Goal: Task Accomplishment & Management: Complete application form

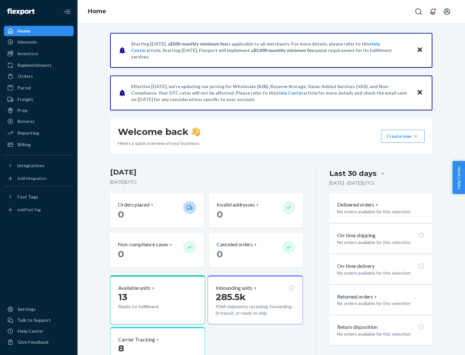
click at [416, 136] on button "Create new Create new inbound Create new order Create new product" at bounding box center [403, 136] width 44 height 13
click at [39, 42] on div "Inbounds" at bounding box center [39, 41] width 68 height 9
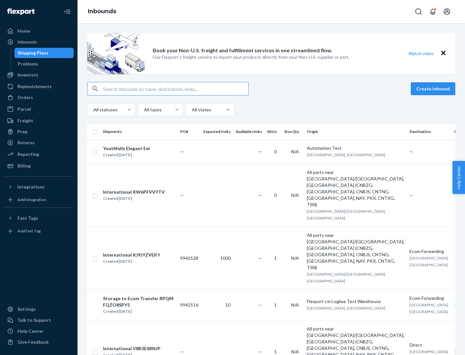
click at [434, 89] on button "Create inbound" at bounding box center [433, 88] width 45 height 13
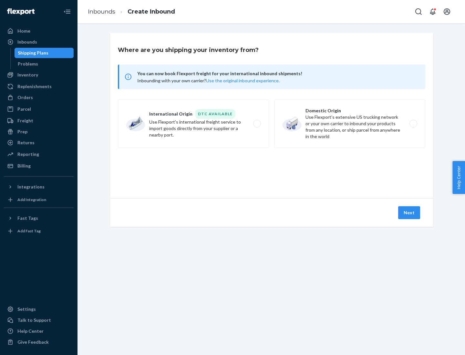
click at [350, 124] on label "Domestic Origin Use Flexport’s extensive US trucking network or your own carrie…" at bounding box center [349, 123] width 151 height 48
click at [413, 124] on input "Domestic Origin Use Flexport’s extensive US trucking network or your own carrie…" at bounding box center [415, 124] width 4 height 4
radio input "true"
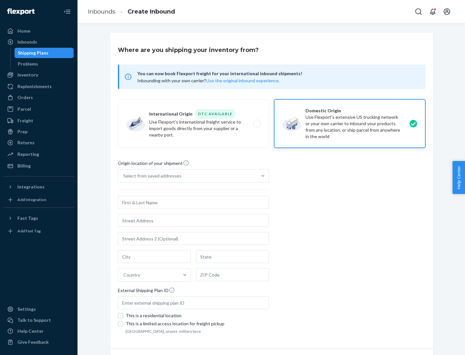
click at [151, 176] on div "Select from saved addresses" at bounding box center [152, 176] width 58 height 6
click at [124, 176] on input "Select from saved addresses" at bounding box center [123, 176] width 1 height 6
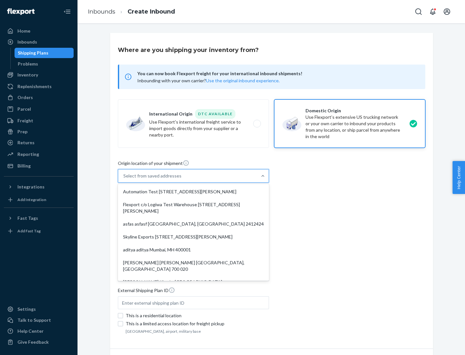
scroll to position [3, 0]
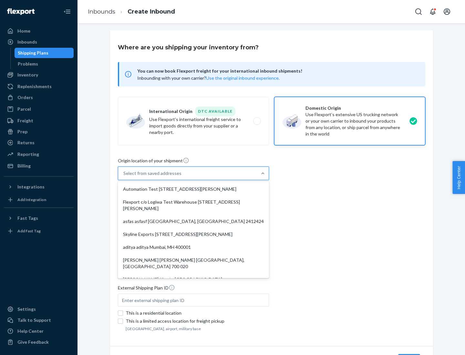
click at [193, 189] on div "Automation Test [STREET_ADDRESS][PERSON_NAME]" at bounding box center [193, 189] width 149 height 13
click at [124, 177] on input "option Automation Test [STREET_ADDRESS][PERSON_NAME]. 9 results available. Use …" at bounding box center [123, 173] width 1 height 6
type input "Automation Test"
type input "9th Floor"
type input "[GEOGRAPHIC_DATA]"
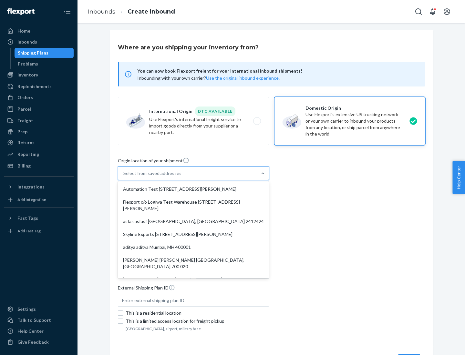
type input "CA"
type input "94104"
type input "[STREET_ADDRESS][PERSON_NAME]"
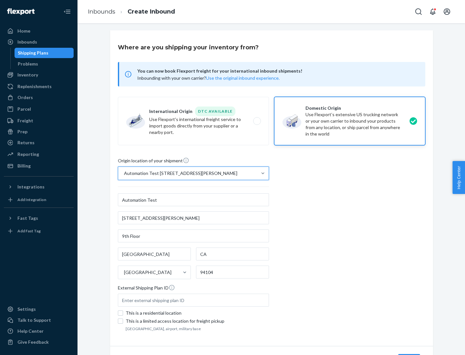
scroll to position [38, 0]
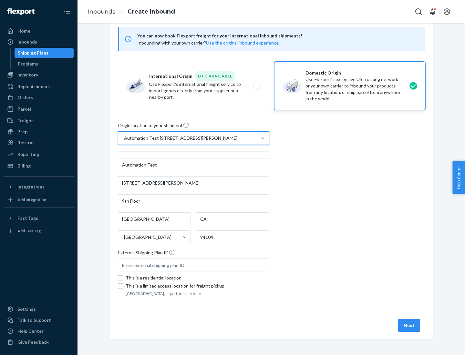
click at [410, 326] on button "Next" at bounding box center [409, 325] width 22 height 13
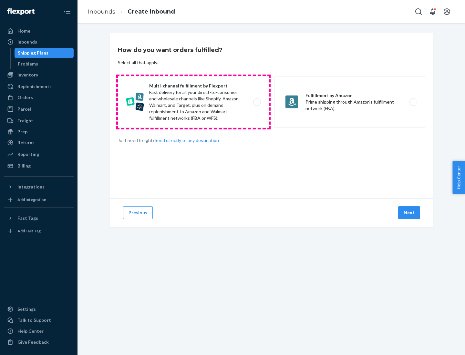
click at [193, 102] on label "Multi-channel fulfillment by Flexport Fast delivery for all your direct-to-cons…" at bounding box center [193, 102] width 151 height 52
click at [257, 102] on input "Multi-channel fulfillment by Flexport Fast delivery for all your direct-to-cons…" at bounding box center [259, 102] width 4 height 4
radio input "true"
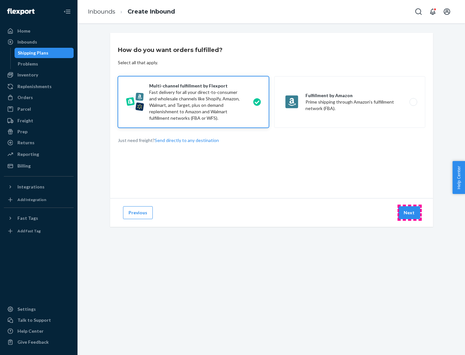
click at [410, 213] on button "Next" at bounding box center [409, 212] width 22 height 13
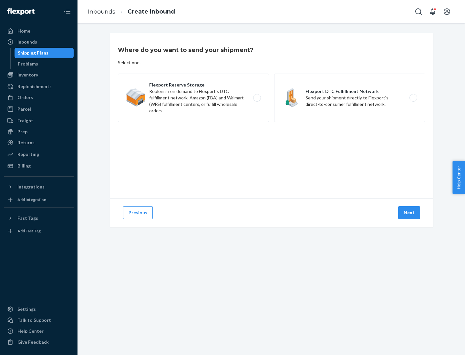
click at [350, 98] on label "Flexport DTC Fulfillment Network Send your shipment directly to Flexport's dire…" at bounding box center [349, 98] width 151 height 48
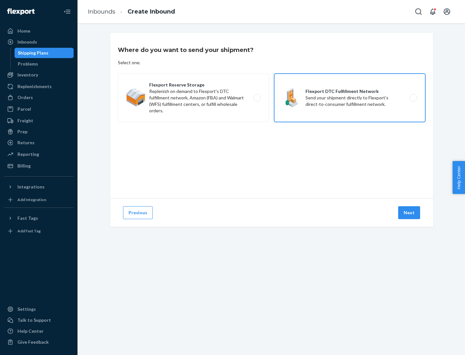
click at [413, 98] on input "Flexport DTC Fulfillment Network Send your shipment directly to Flexport's dire…" at bounding box center [415, 98] width 4 height 4
radio input "true"
click at [410, 213] on button "Next" at bounding box center [409, 212] width 22 height 13
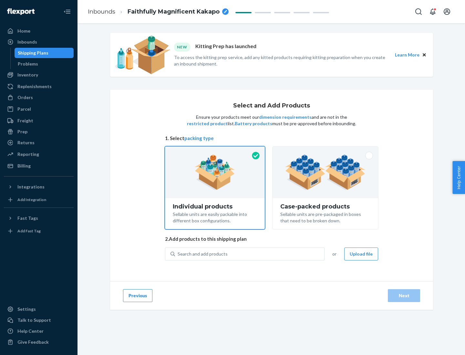
click at [326, 172] on img at bounding box center [325, 173] width 80 height 36
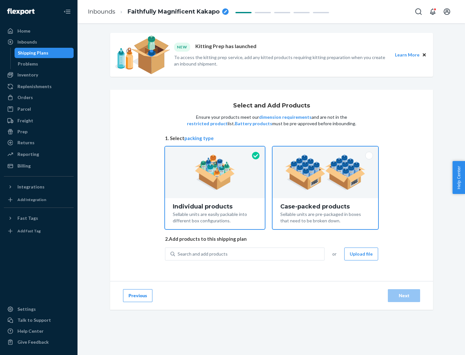
click at [326, 151] on input "Case-packed products Sellable units are pre-packaged in boxes that need to be b…" at bounding box center [325, 149] width 4 height 4
radio input "true"
radio input "false"
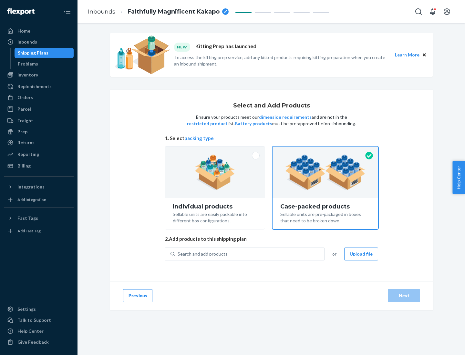
click at [250, 254] on div "Search and add products" at bounding box center [249, 254] width 149 height 12
click at [178, 254] on input "Search and add products" at bounding box center [178, 254] width 1 height 6
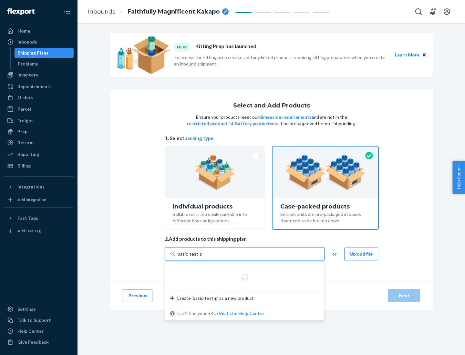
type input "basic-test-product-1"
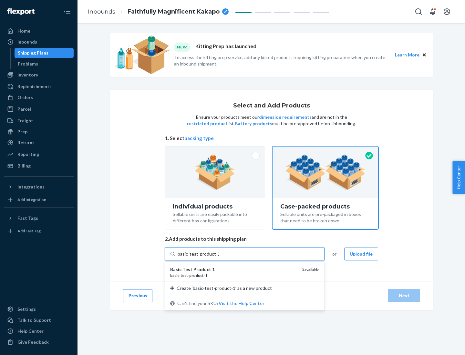
click at [234, 276] on div "basic - test - product - 1" at bounding box center [233, 275] width 126 height 5
click at [219, 257] on input "basic-test-product-1" at bounding box center [198, 254] width 41 height 6
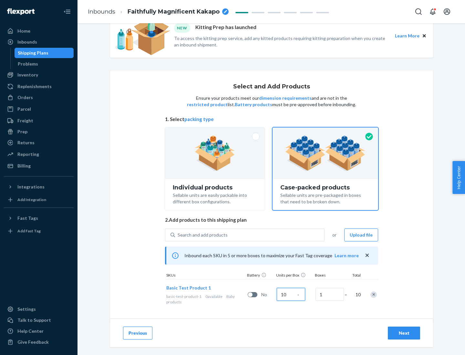
scroll to position [23, 0]
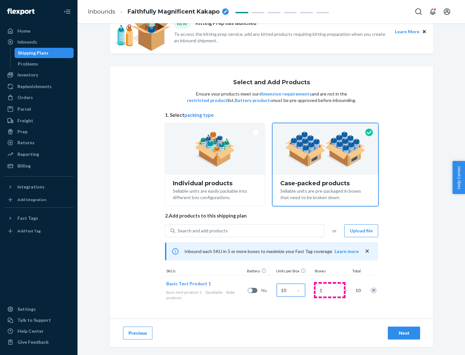
type input "10"
type input "7"
click at [404, 333] on div "Next" at bounding box center [403, 333] width 21 height 6
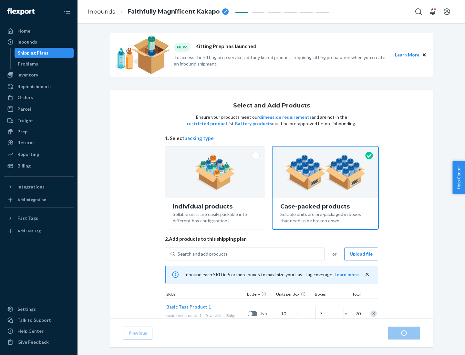
radio input "true"
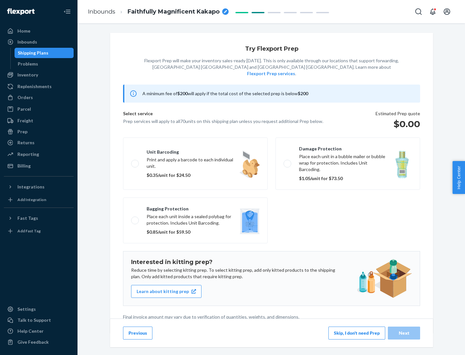
scroll to position [2, 0]
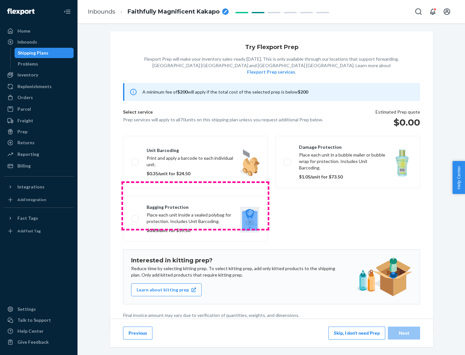
click at [195, 206] on label "Bagging protection Place each unit inside a sealed polybag for protection. Incl…" at bounding box center [195, 219] width 145 height 46
click at [135, 217] on input "Bagging protection Place each unit inside a sealed polybag for protection. Incl…" at bounding box center [133, 219] width 4 height 4
checkbox input "true"
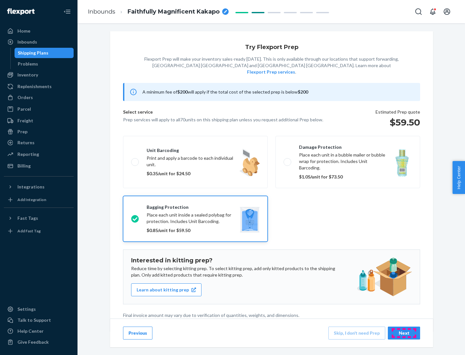
click at [404, 333] on div "Next" at bounding box center [403, 333] width 21 height 6
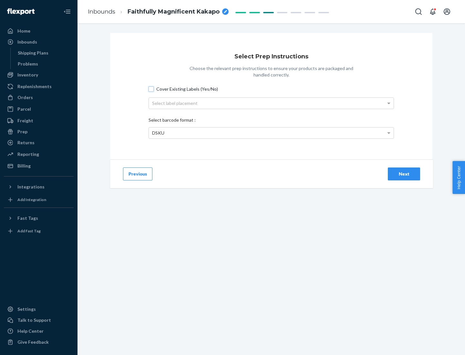
click at [151, 89] on input "Cover Existing Labels (Yes/No)" at bounding box center [151, 89] width 5 height 5
checkbox input "true"
click at [271, 103] on div "Select label placement" at bounding box center [271, 103] width 245 height 11
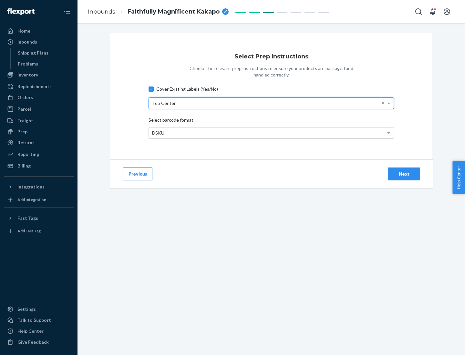
click at [271, 133] on div "DSKU" at bounding box center [271, 133] width 245 height 11
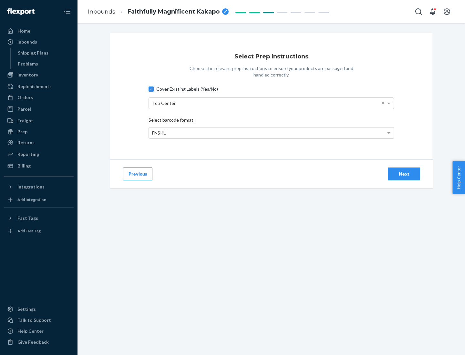
click at [404, 174] on div "Next" at bounding box center [403, 174] width 21 height 6
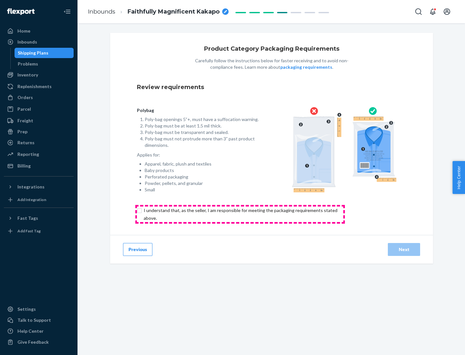
click at [240, 214] on input "checkbox" at bounding box center [244, 215] width 215 height 16
checkbox input "true"
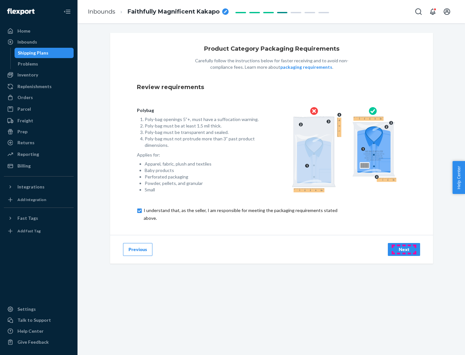
click at [404, 249] on div "Next" at bounding box center [403, 249] width 21 height 6
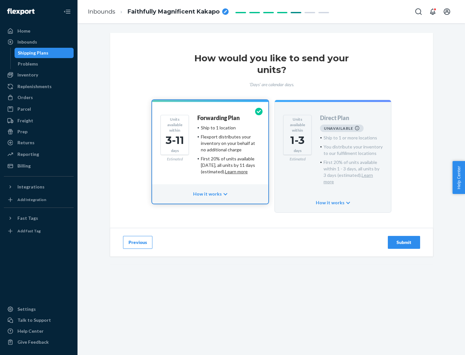
click at [219, 118] on h4 "Forwarding Plan" at bounding box center [218, 118] width 42 height 6
click at [404, 239] on div "Submit" at bounding box center [403, 242] width 21 height 6
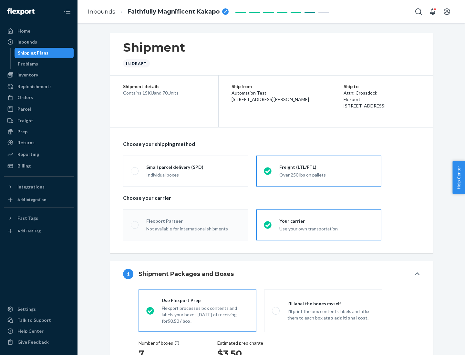
radio input "true"
radio input "false"
radio input "true"
radio input "false"
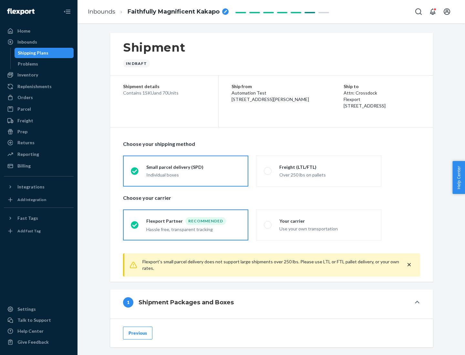
click at [193, 175] on div "Individual boxes" at bounding box center [193, 175] width 94 height 6
click at [135, 173] on input "Small parcel delivery (SPD) Individual boxes" at bounding box center [133, 171] width 4 height 4
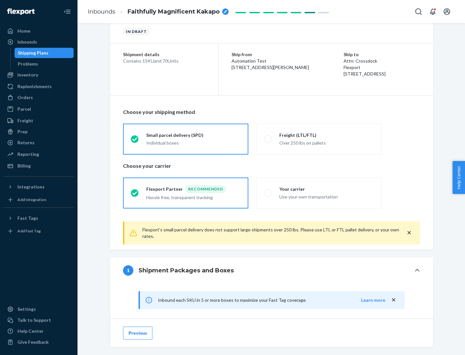
click at [193, 189] on div "Recommended" at bounding box center [205, 189] width 41 height 8
click at [135, 191] on input "Flexport Partner Recommended Hassle free, transparent tracking" at bounding box center [133, 193] width 4 height 4
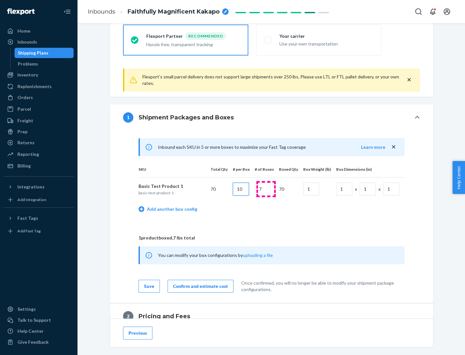
type input "10"
type input "7"
type input "1"
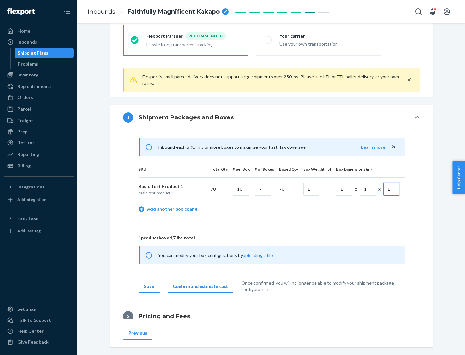
scroll to position [282, 0]
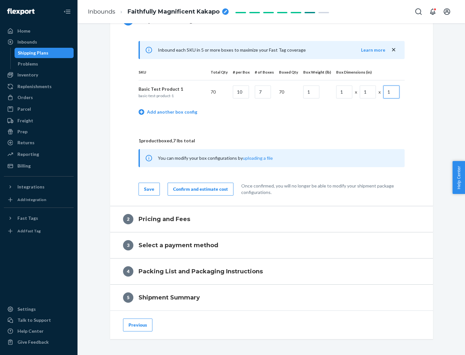
type input "1"
click at [199, 189] on div "Confirm and estimate cost" at bounding box center [200, 189] width 55 height 6
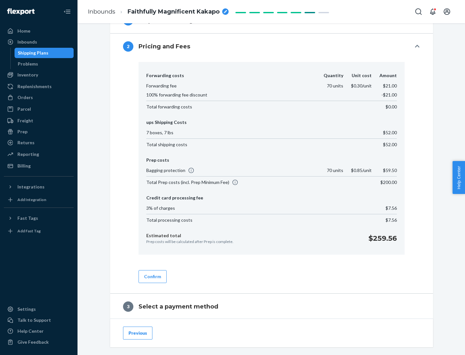
scroll to position [370, 0]
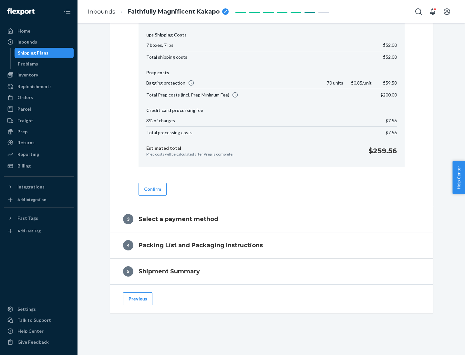
click at [152, 189] on button "Confirm" at bounding box center [153, 189] width 28 height 13
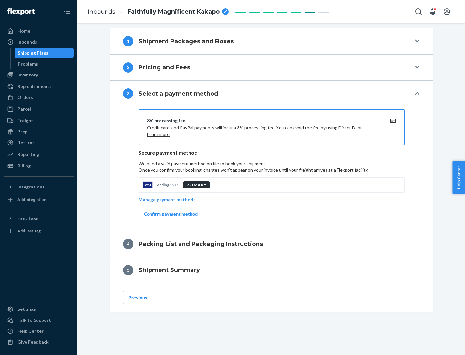
scroll to position [261, 0]
click at [170, 214] on div "Confirm payment method" at bounding box center [171, 214] width 54 height 6
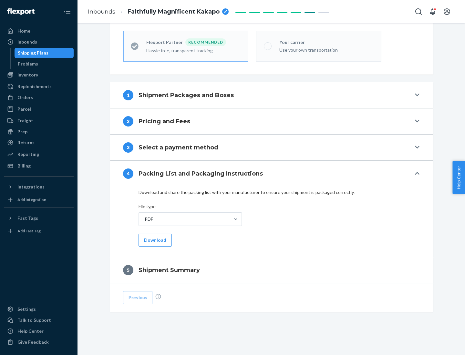
scroll to position [179, 0]
click at [154, 240] on button "Download" at bounding box center [155, 240] width 33 height 13
